Goal: Check status: Check status

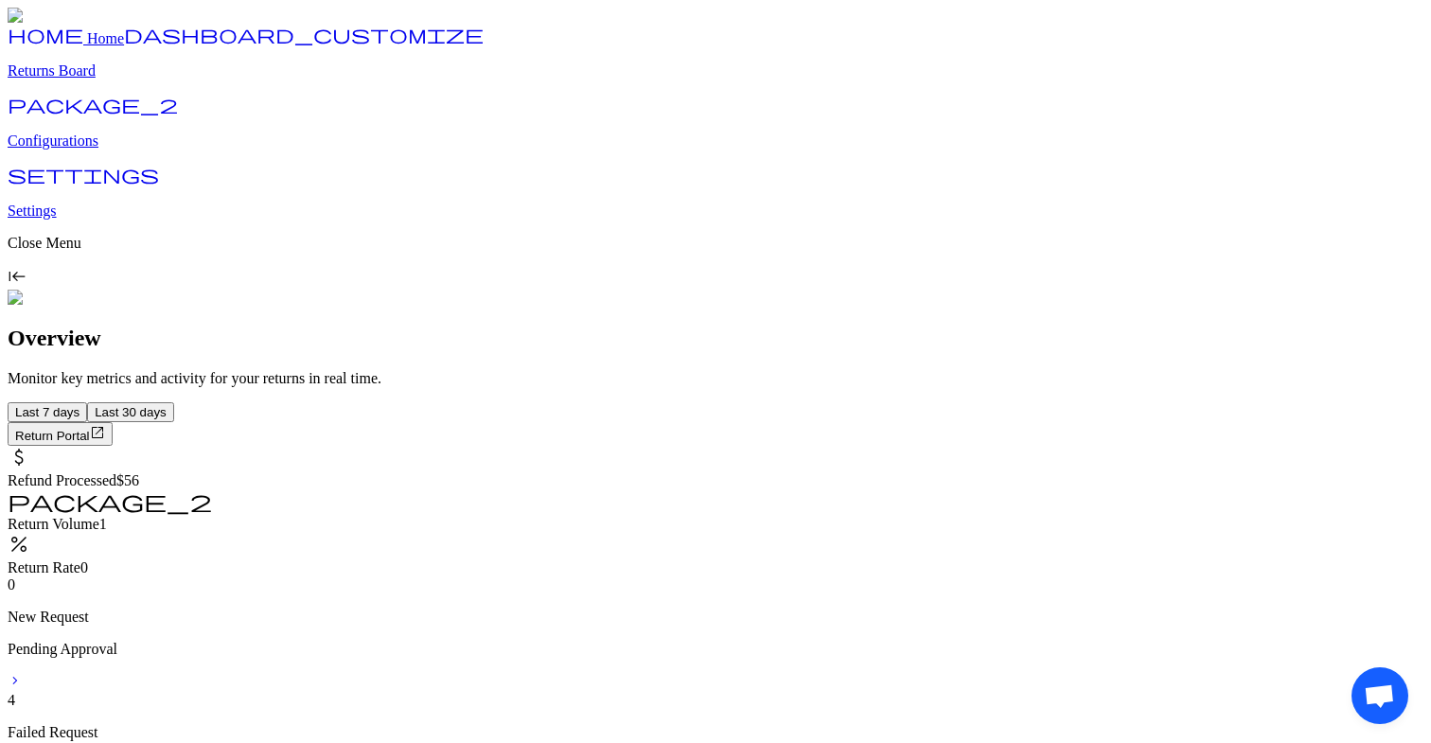
click at [129, 79] on p "Returns Board" at bounding box center [716, 70] width 1416 height 17
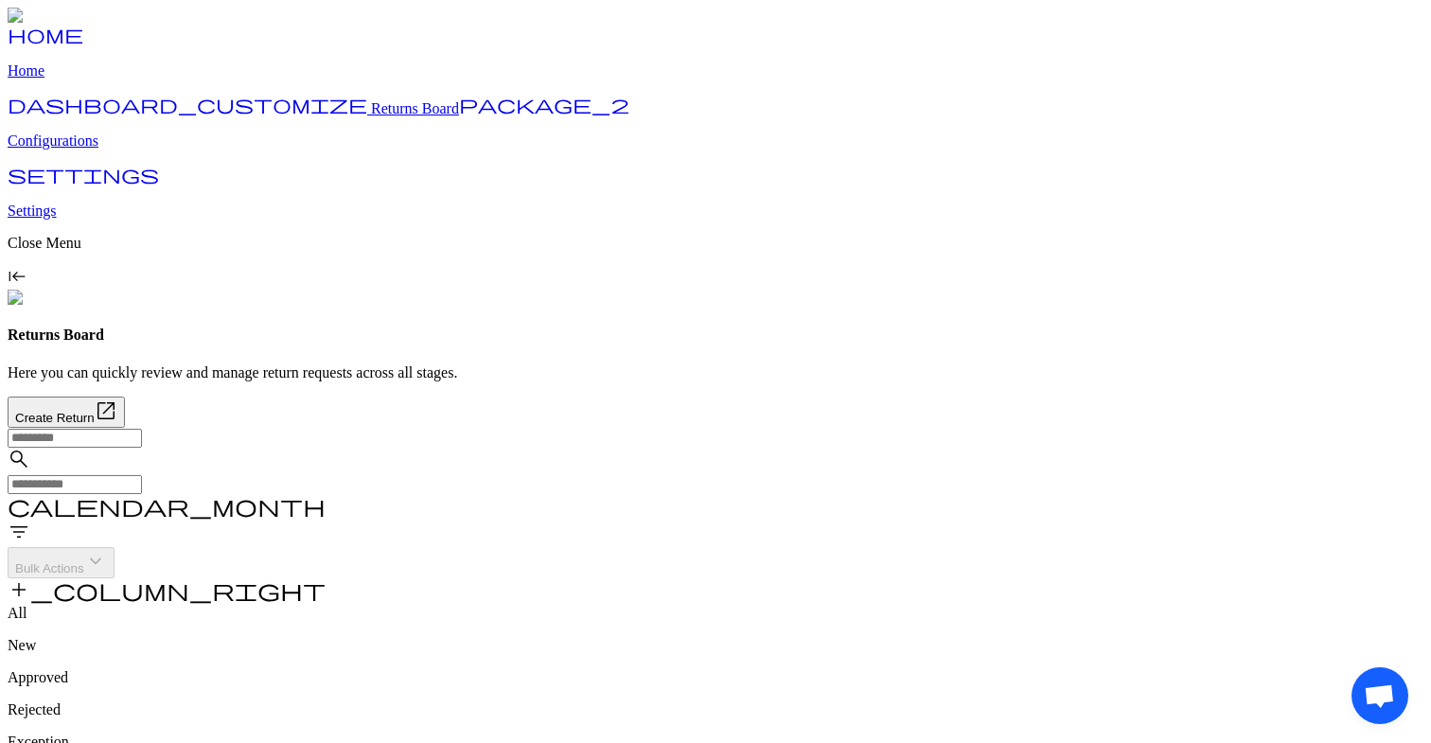
click at [142, 475] on input "text" at bounding box center [75, 484] width 134 height 19
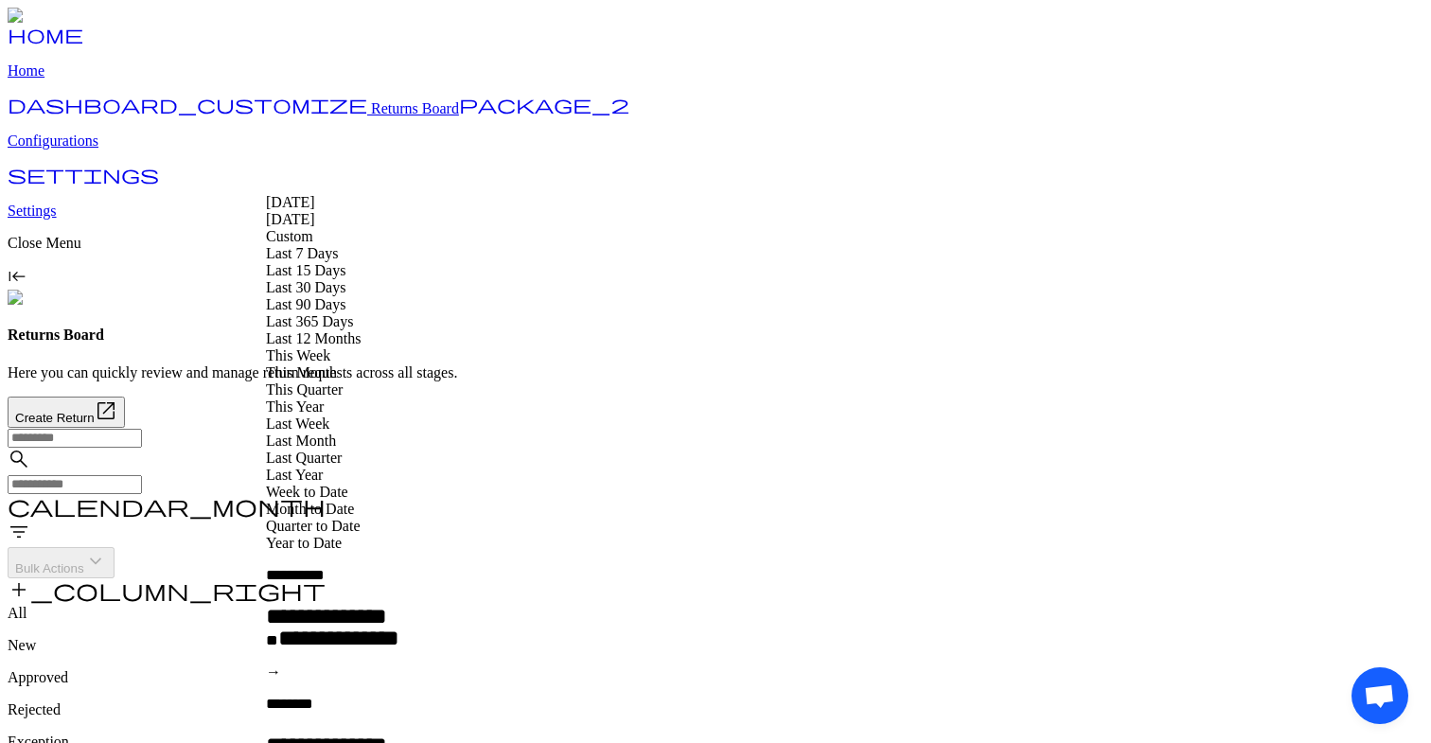
type input "**********"
